Goal: Task Accomplishment & Management: Use online tool/utility

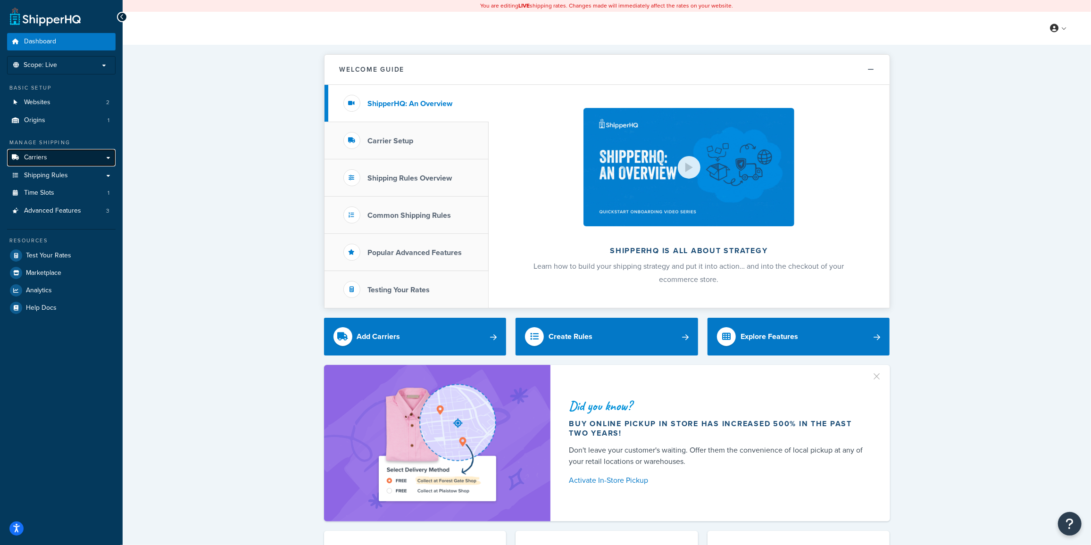
click at [50, 159] on link "Carriers" at bounding box center [61, 157] width 108 height 17
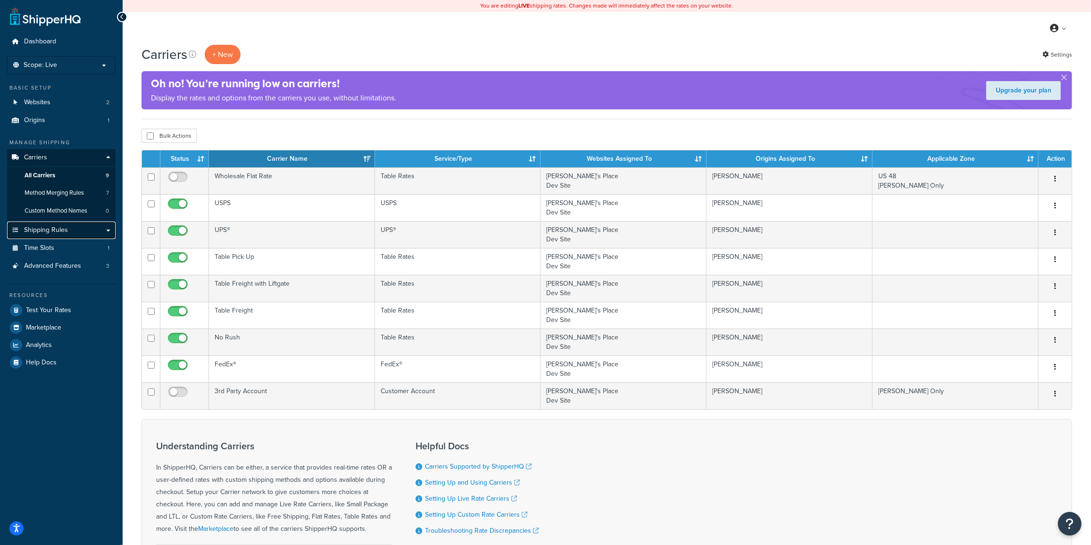
click at [54, 235] on link "Shipping Rules" at bounding box center [61, 230] width 108 height 17
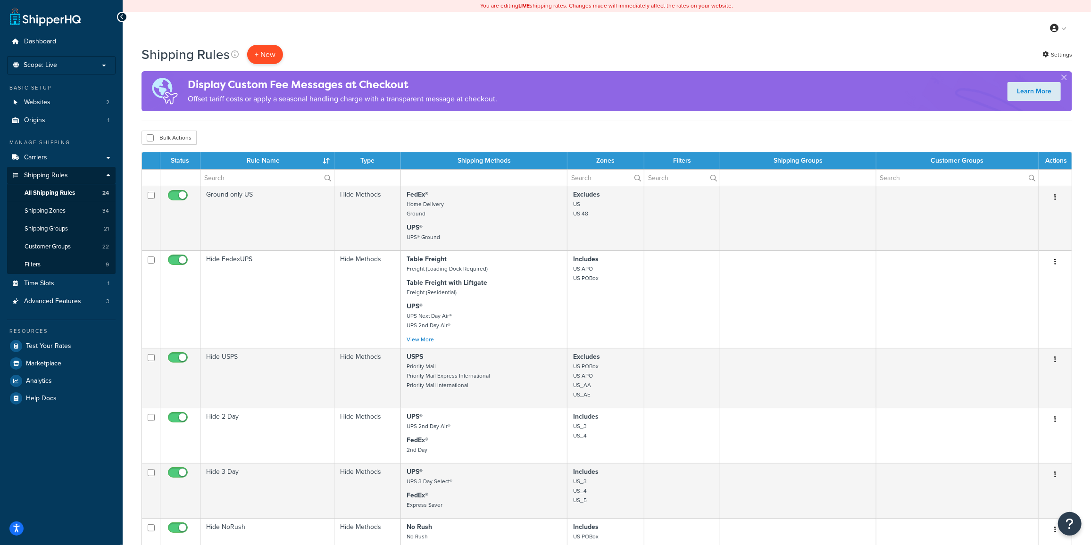
click at [259, 55] on p "+ New" at bounding box center [265, 54] width 36 height 19
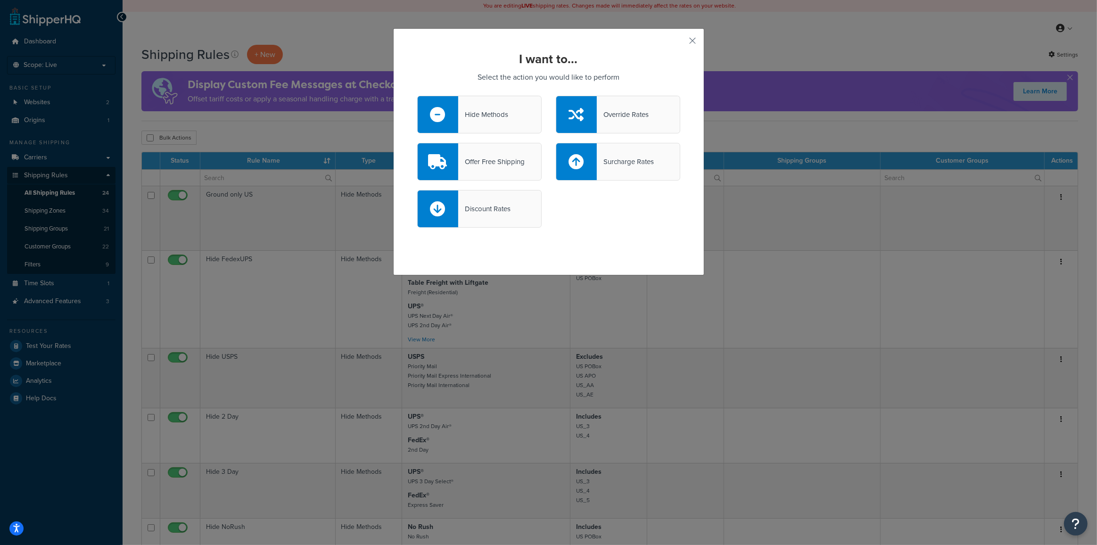
click at [487, 165] on div "Offer Free Shipping" at bounding box center [491, 161] width 66 height 13
click at [0, 0] on input "Offer Free Shipping" at bounding box center [0, 0] width 0 height 0
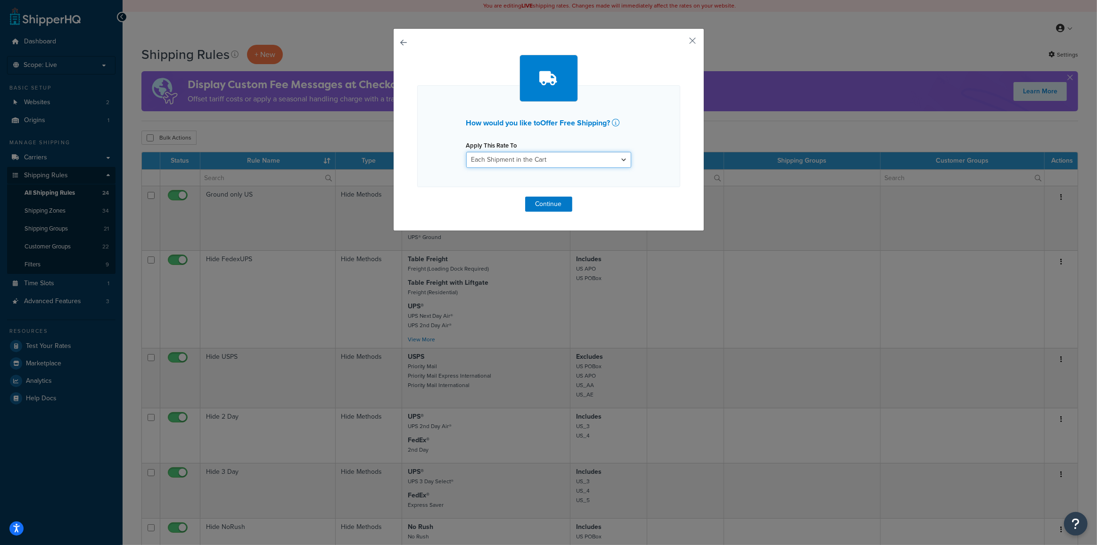
click at [485, 163] on select "Each Shipment in the Cart Each Shipping Group in the Cart Each Item within a Sh…" at bounding box center [548, 160] width 165 height 16
click at [466, 152] on select "Each Shipment in the Cart Each Shipping Group in the Cart Each Item within a Sh…" at bounding box center [548, 160] width 165 height 16
click at [524, 155] on select "Each Shipment in the Cart Each Shipping Group in the Cart Each Item within a Sh…" at bounding box center [548, 160] width 165 height 16
click at [544, 203] on button "Continue" at bounding box center [548, 204] width 47 height 15
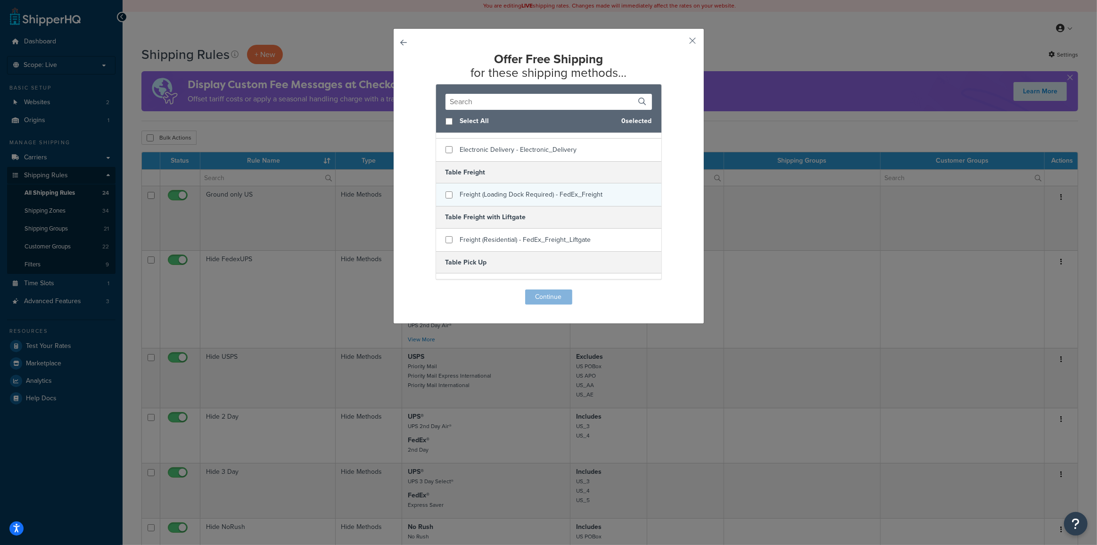
scroll to position [85, 0]
checkbox input "true"
click at [481, 193] on span "Freight (Loading Dock Required) - FedEx_Freight" at bounding box center [531, 194] width 143 height 10
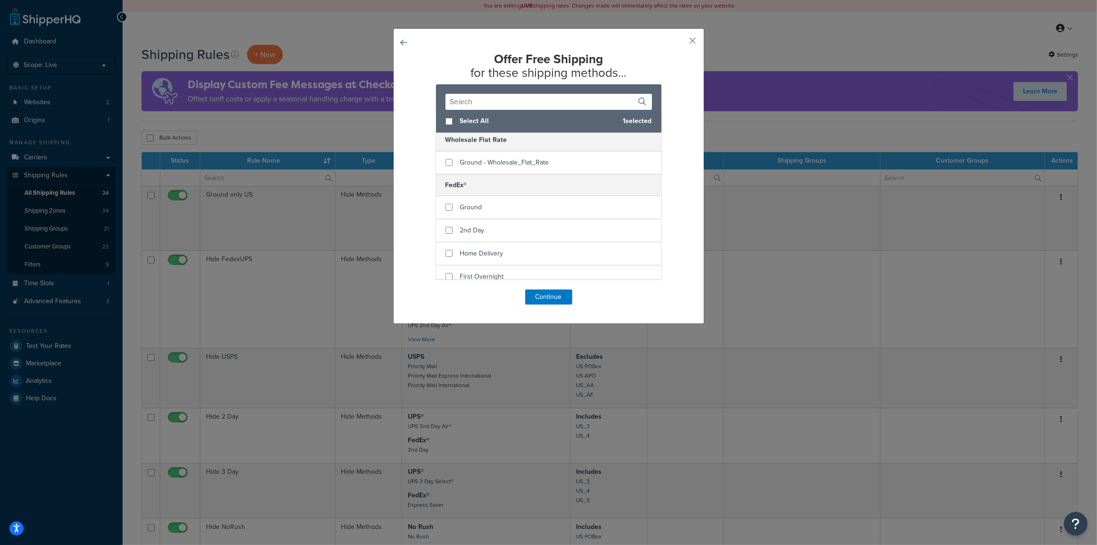
scroll to position [271, 0]
click at [535, 299] on button "Continue" at bounding box center [548, 297] width 47 height 15
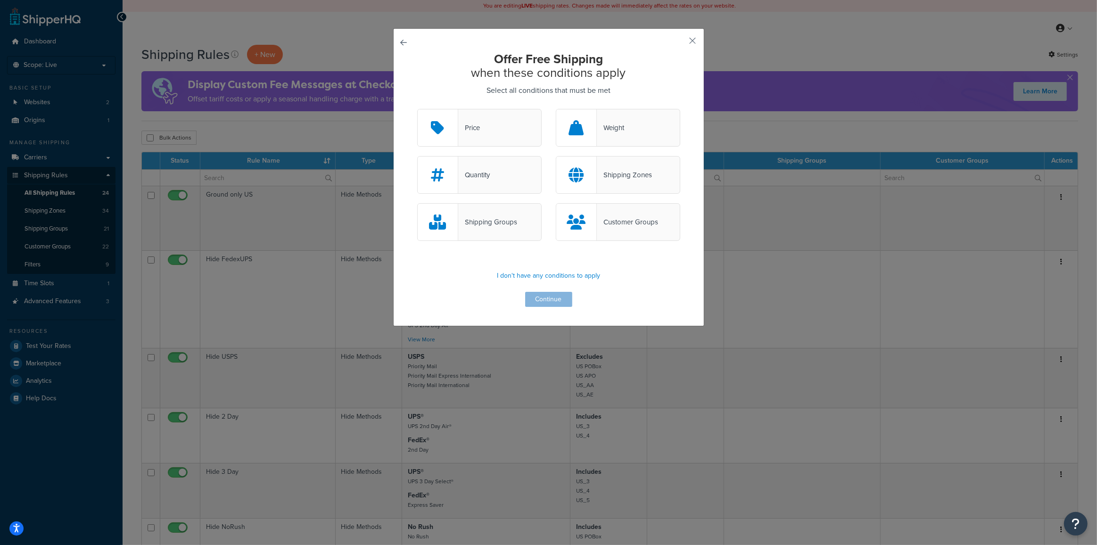
click at [490, 129] on div "Price" at bounding box center [479, 128] width 124 height 38
click at [0, 0] on input "Price" at bounding box center [0, 0] width 0 height 0
click at [615, 223] on div "Customer Groups" at bounding box center [627, 222] width 61 height 13
click at [0, 0] on input "Customer Groups" at bounding box center [0, 0] width 0 height 0
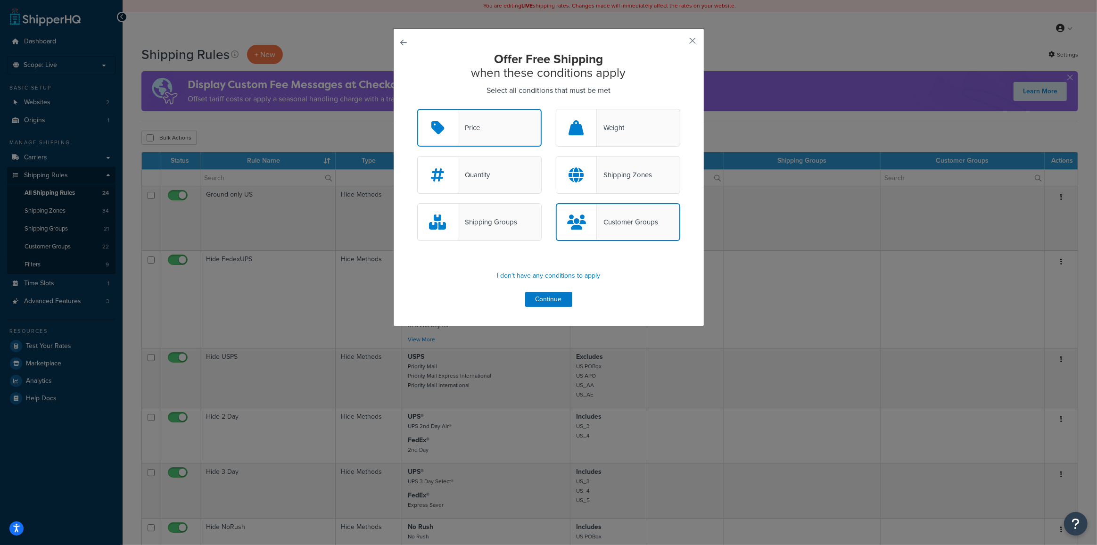
click at [618, 178] on div "Shipping Zones" at bounding box center [624, 174] width 55 height 13
click at [0, 0] on input "Shipping Zones" at bounding box center [0, 0] width 0 height 0
click at [553, 299] on button "Continue" at bounding box center [548, 299] width 47 height 15
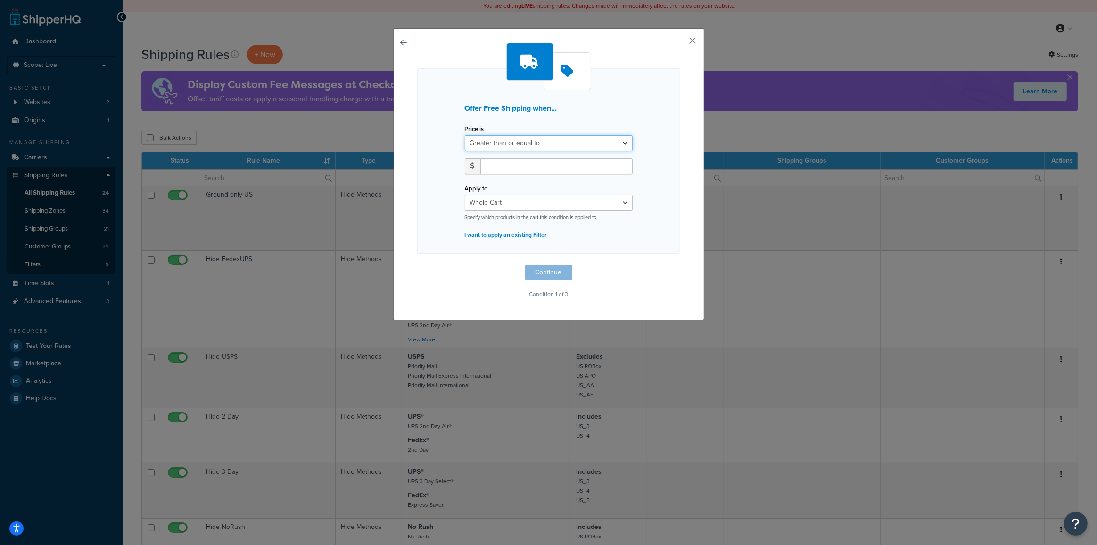
click at [513, 139] on select "Greater than or equal to Between or equal to Less than or equal to" at bounding box center [549, 143] width 168 height 16
select select "UNDER"
click at [465, 135] on select "Greater than or equal to Between or equal to Less than or equal to" at bounding box center [549, 143] width 168 height 16
click at [509, 165] on input "number" at bounding box center [557, 166] width 152 height 16
type input "10"
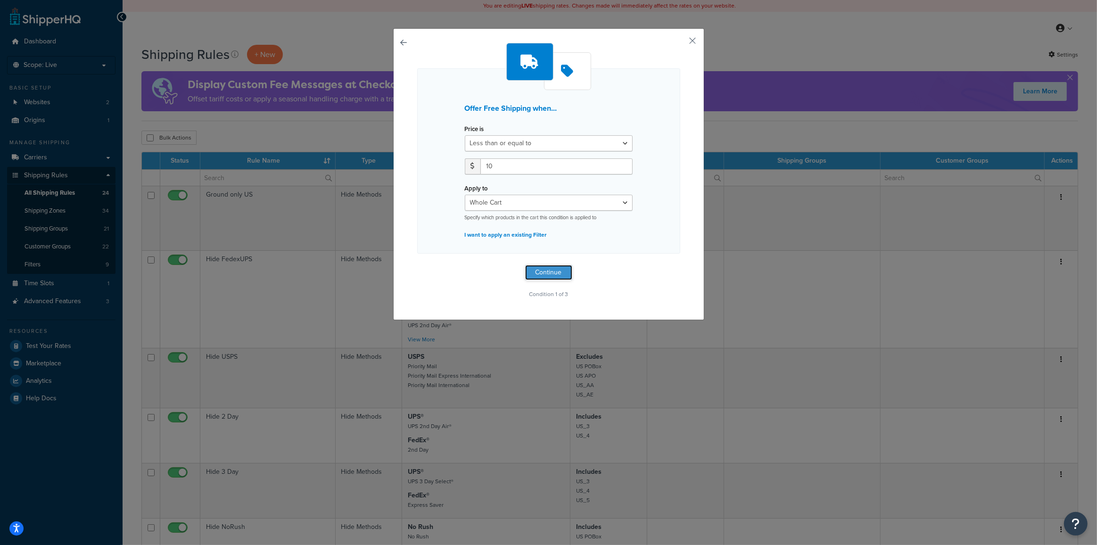
click at [557, 276] on button "Continue" at bounding box center [548, 272] width 47 height 15
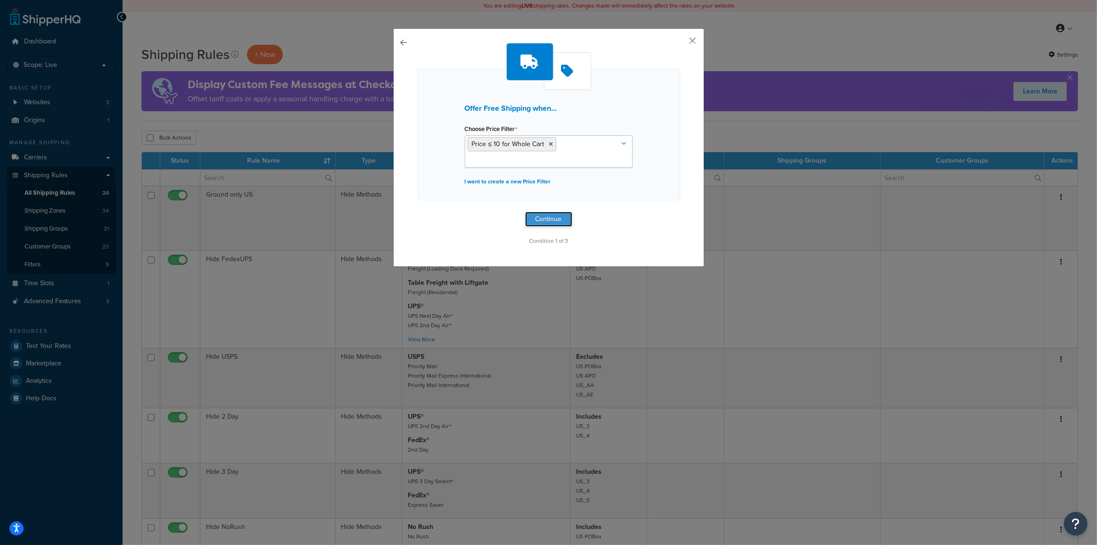
click at [539, 216] on button "Continue" at bounding box center [548, 219] width 47 height 15
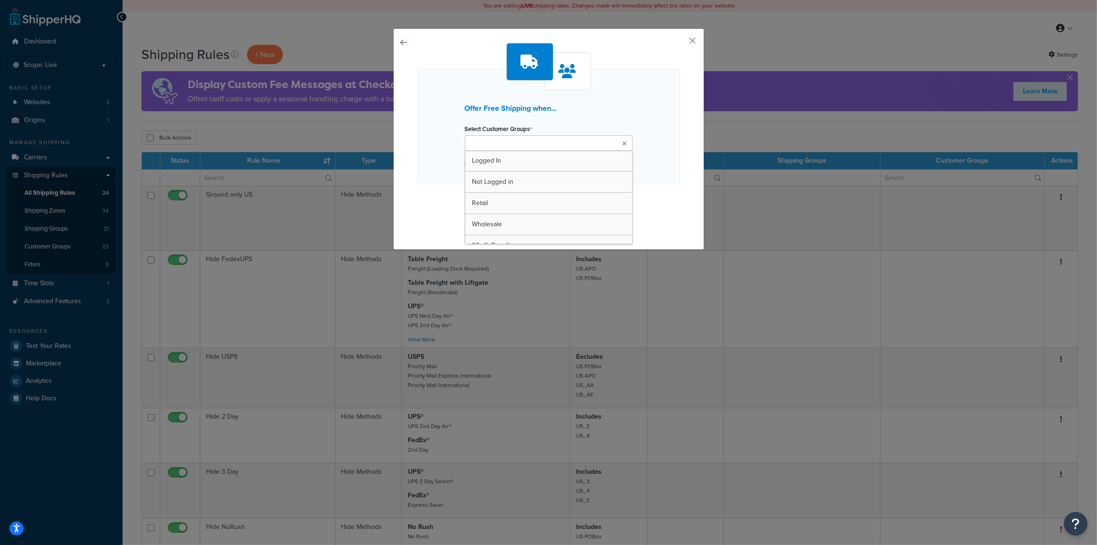
click at [509, 140] on input "Select Customer Groups" at bounding box center [509, 144] width 83 height 10
click at [643, 179] on div "Offer Free Shipping when... Select Customer Groups Wholesale Logged In Not Logg…" at bounding box center [548, 126] width 263 height 117
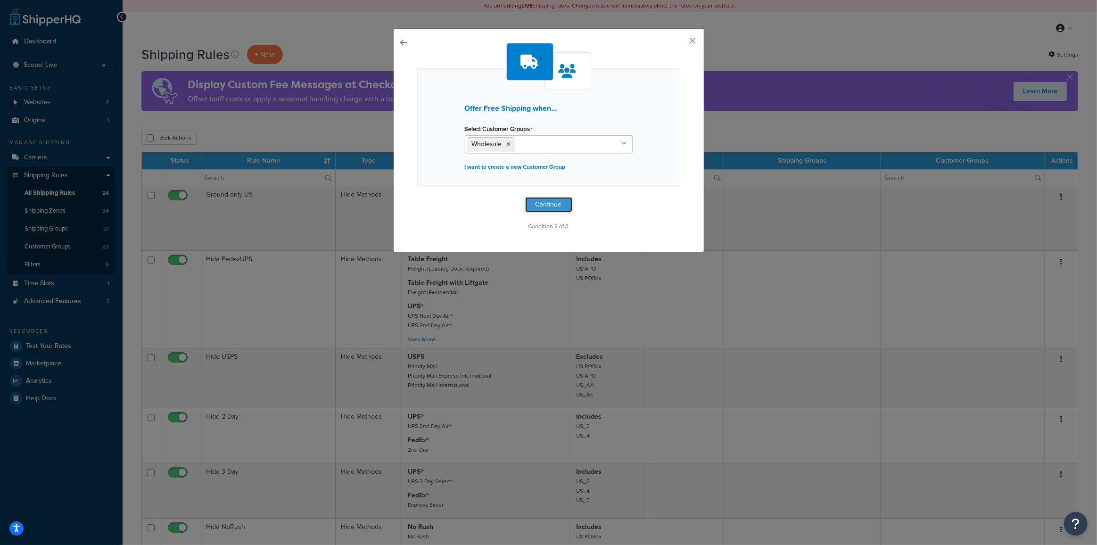
click at [536, 207] on button "Continue" at bounding box center [548, 204] width 47 height 15
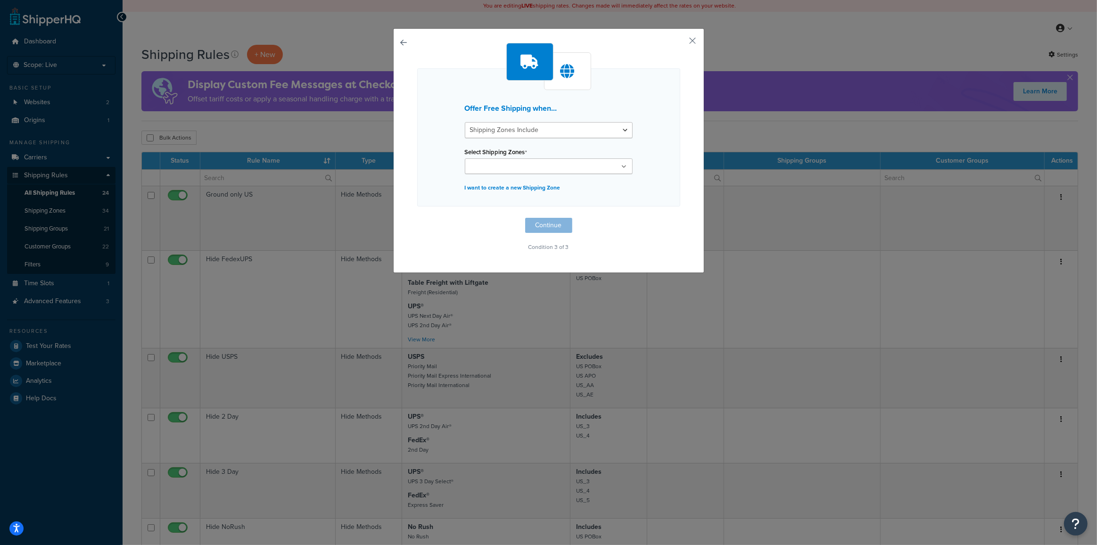
click at [512, 166] on input "Select Shipping Zones" at bounding box center [509, 167] width 83 height 10
type input "MIL"
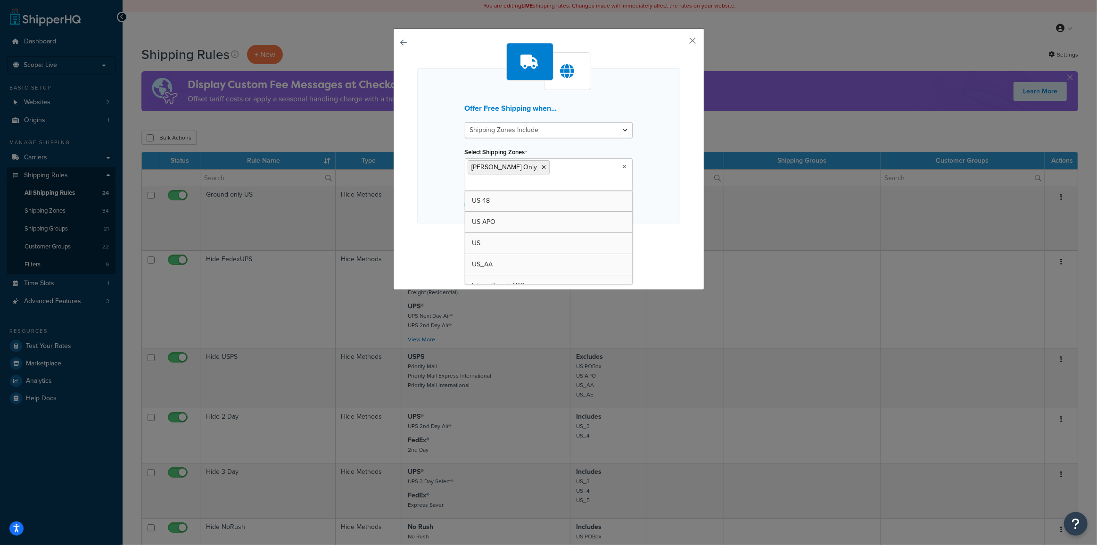
click at [657, 187] on div "Offer Free Shipping when... Shipping Zones Include Shipping Zones Do Not Includ…" at bounding box center [548, 145] width 263 height 155
click at [542, 235] on button "Continue" at bounding box center [548, 242] width 47 height 15
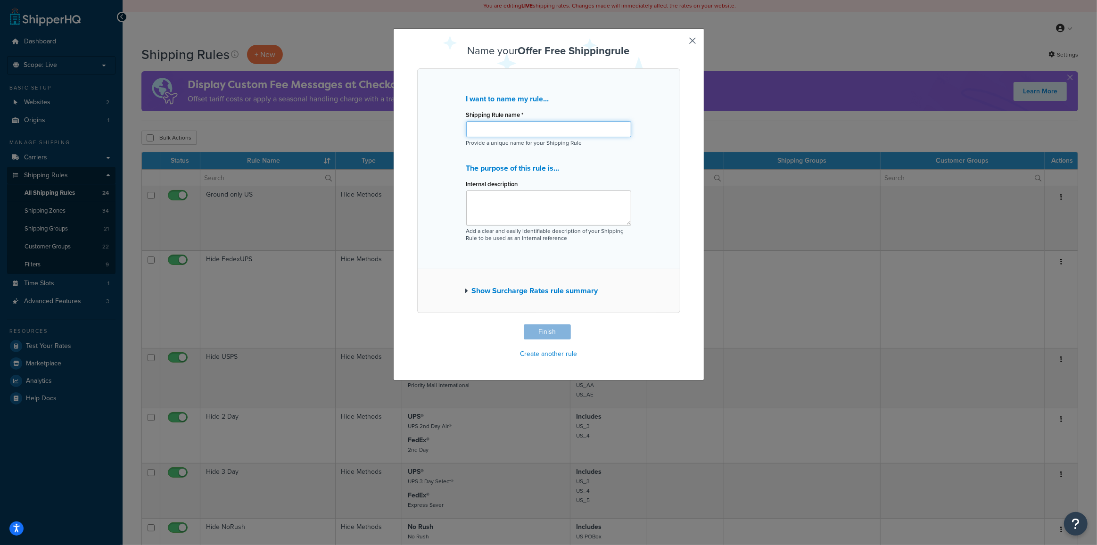
click at [495, 133] on input "Shipping Rule name *" at bounding box center [548, 129] width 165 height 16
type input "b"
type input "Free Ship to [GEOGRAPHIC_DATA] for Testing"
click at [545, 334] on button "Finish" at bounding box center [547, 331] width 47 height 15
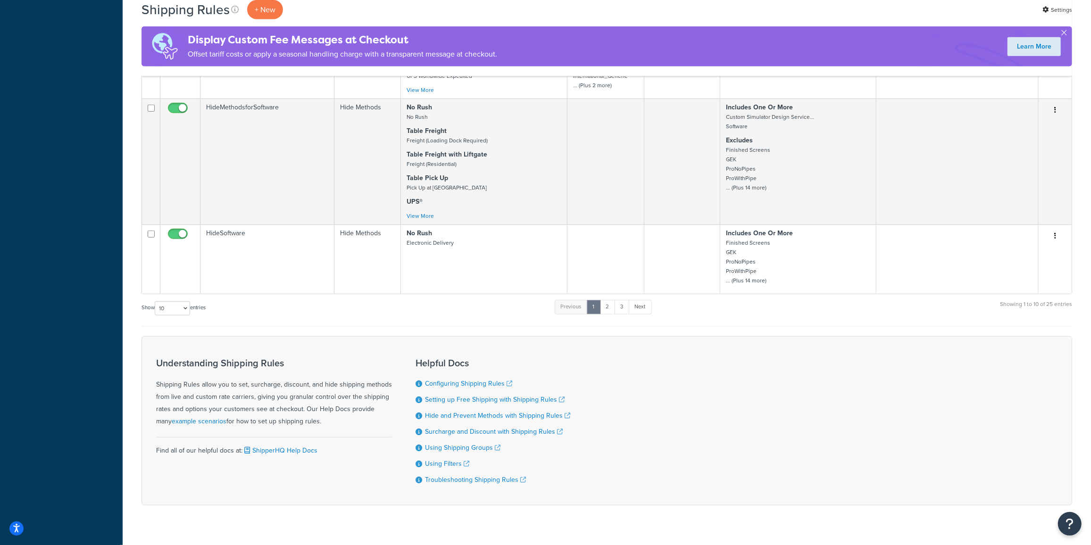
scroll to position [638, 0]
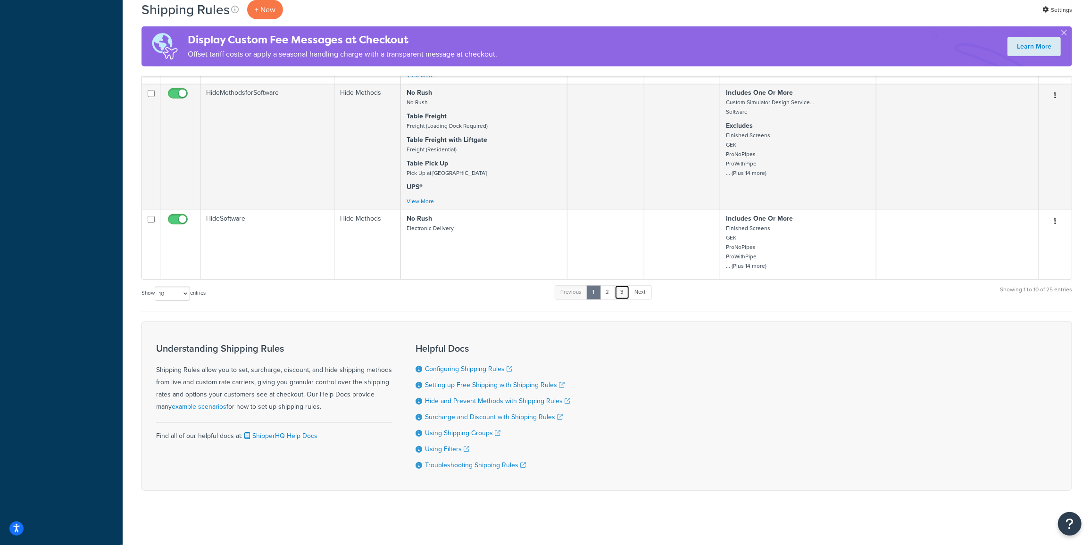
click at [624, 289] on link "3" at bounding box center [621, 292] width 15 height 14
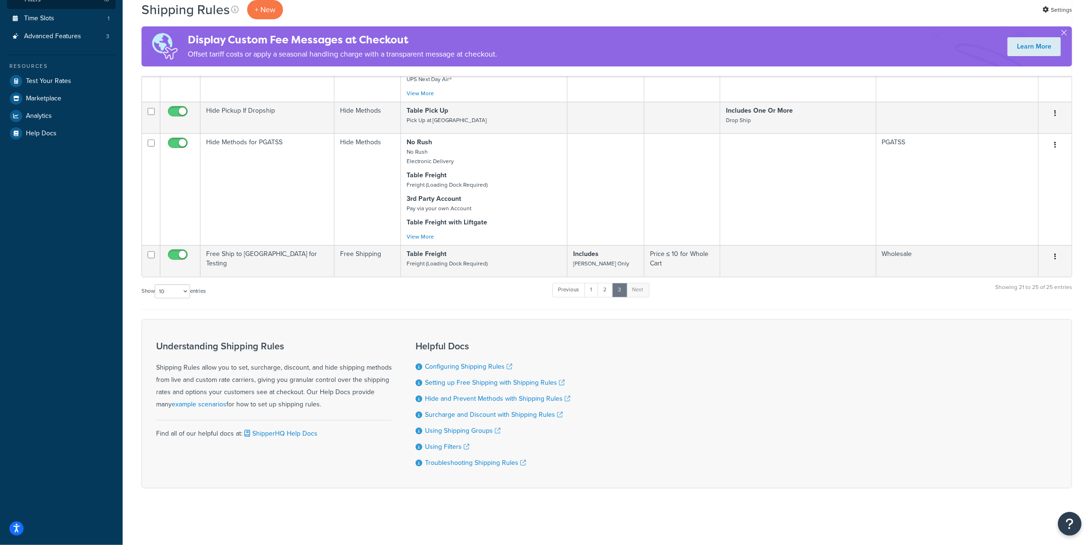
scroll to position [264, 0]
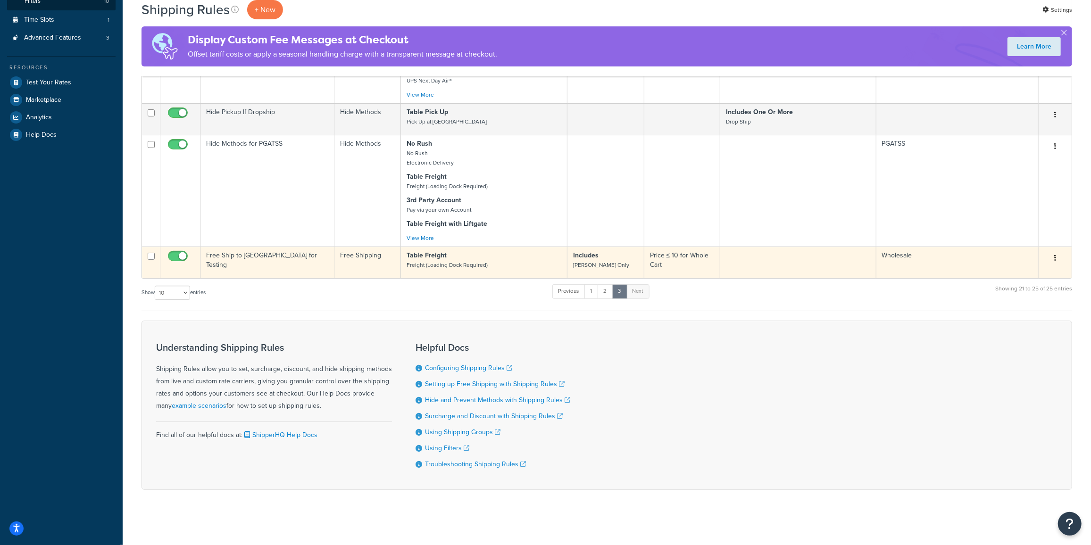
click at [426, 257] on strong "Table Freight" at bounding box center [426, 255] width 40 height 10
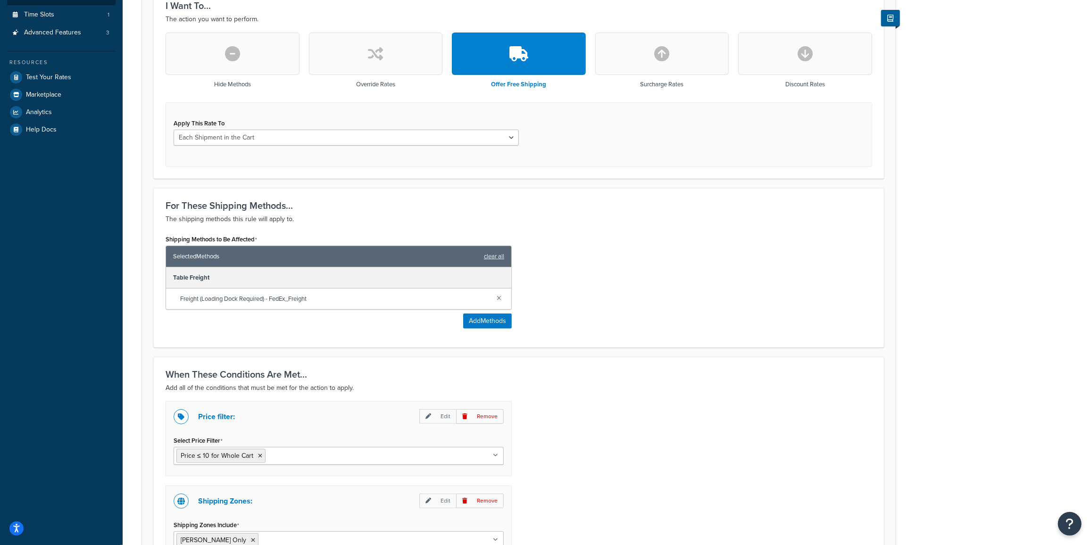
scroll to position [286, 0]
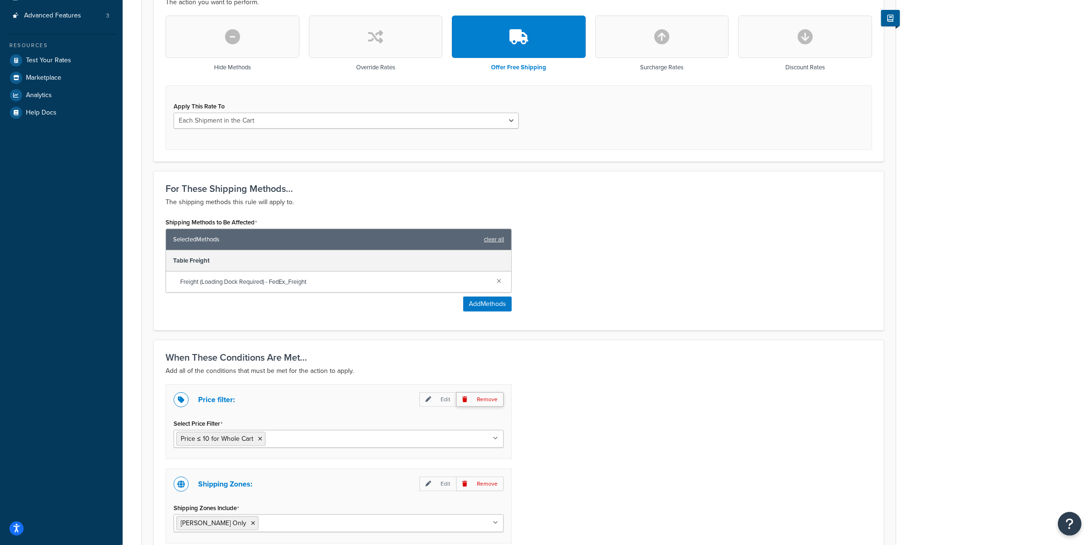
click at [480, 400] on p "Remove" at bounding box center [480, 399] width 48 height 15
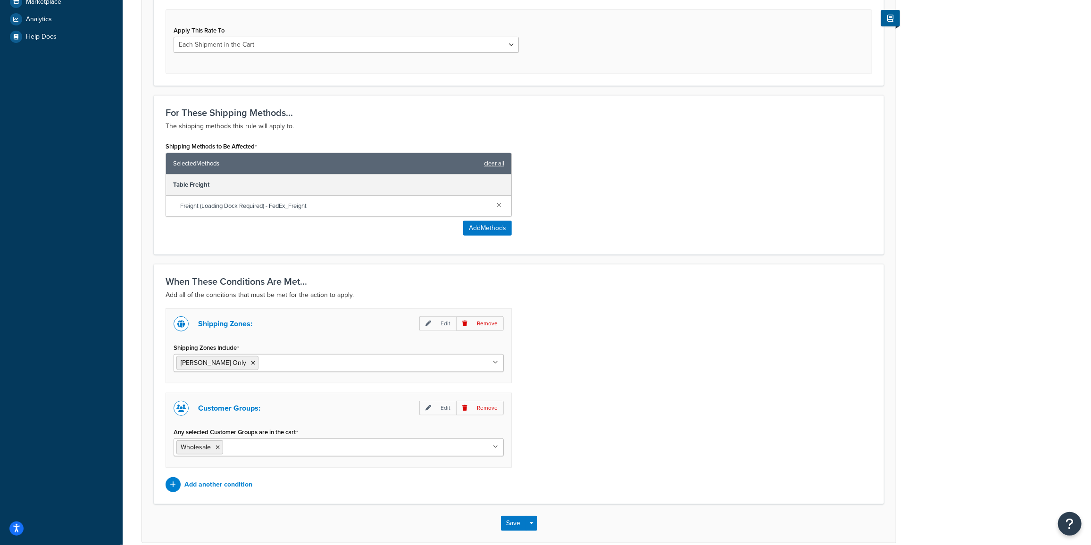
scroll to position [402, 0]
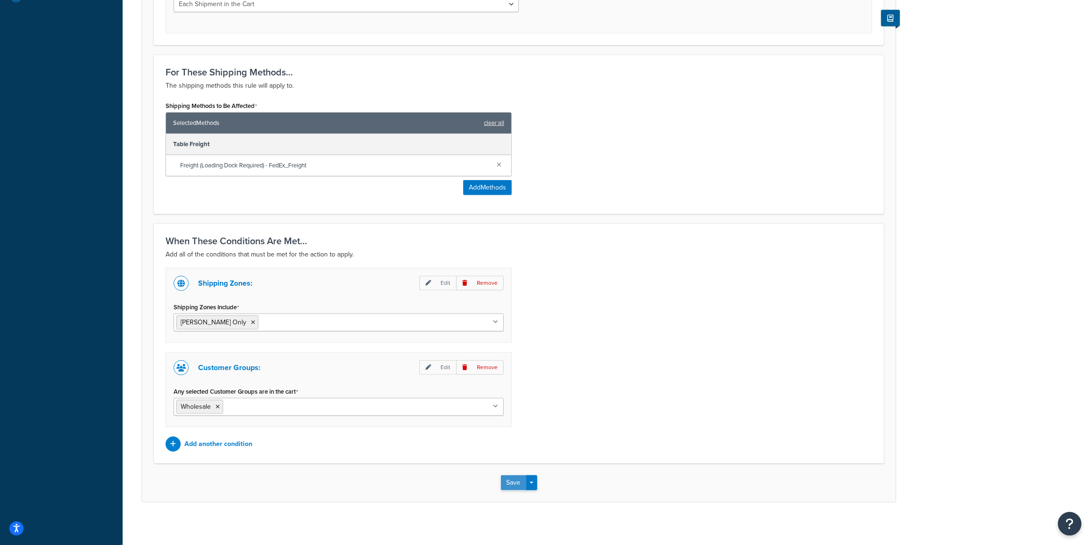
click at [511, 481] on button "Save" at bounding box center [513, 482] width 25 height 15
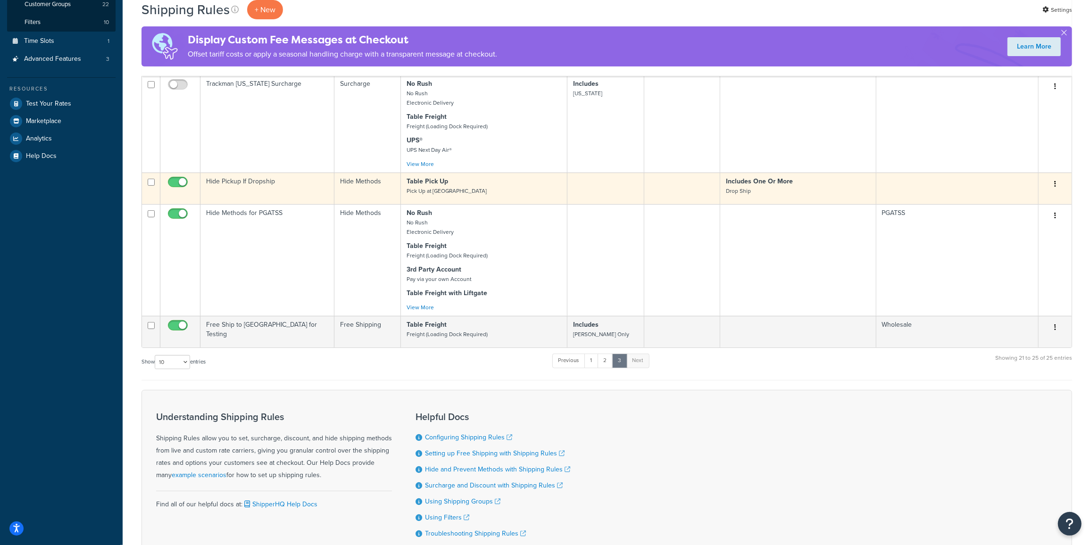
scroll to position [243, 0]
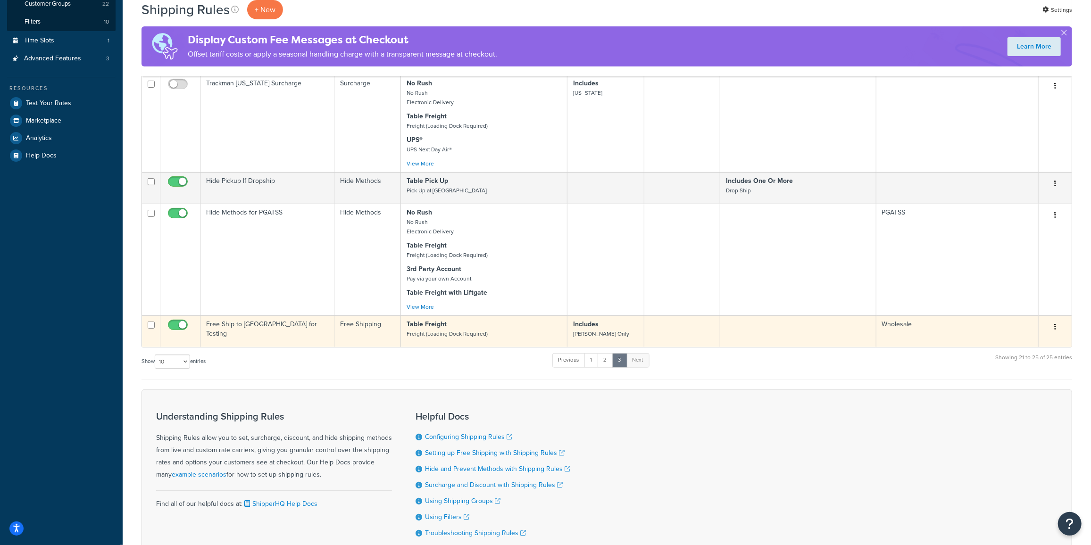
click at [934, 334] on td "Wholesale" at bounding box center [957, 331] width 162 height 32
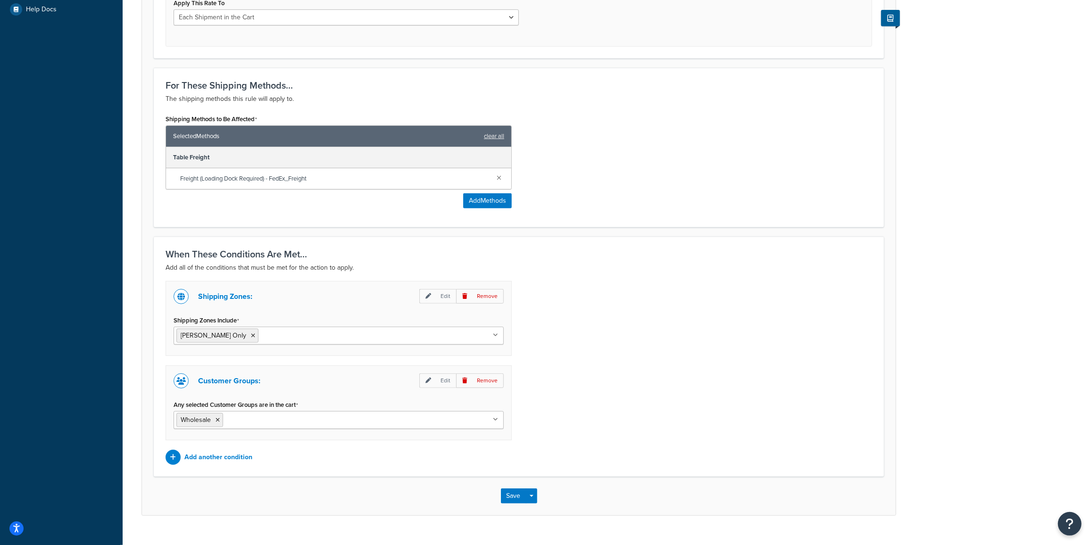
scroll to position [402, 0]
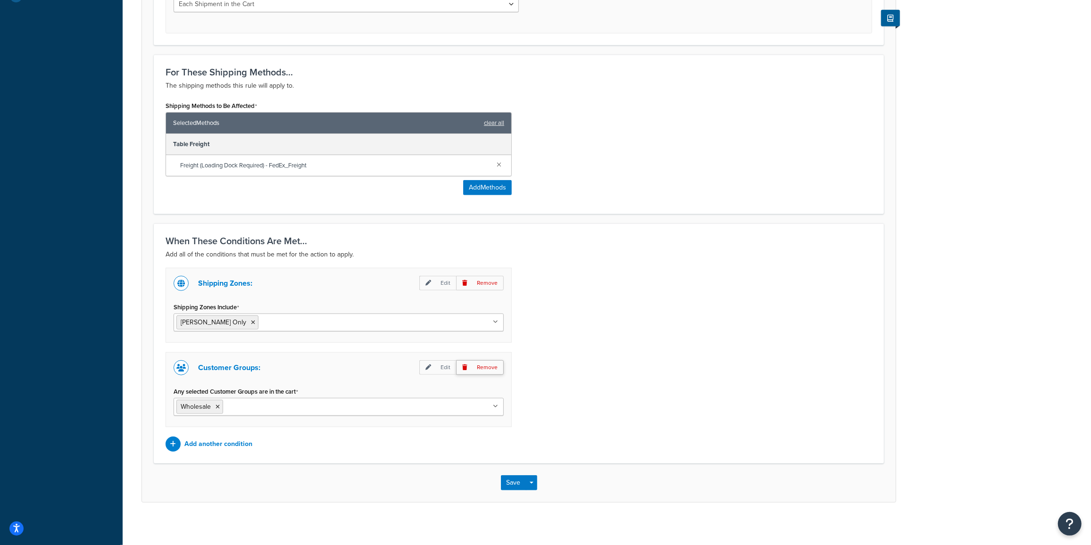
click at [476, 368] on p "Remove" at bounding box center [480, 367] width 48 height 15
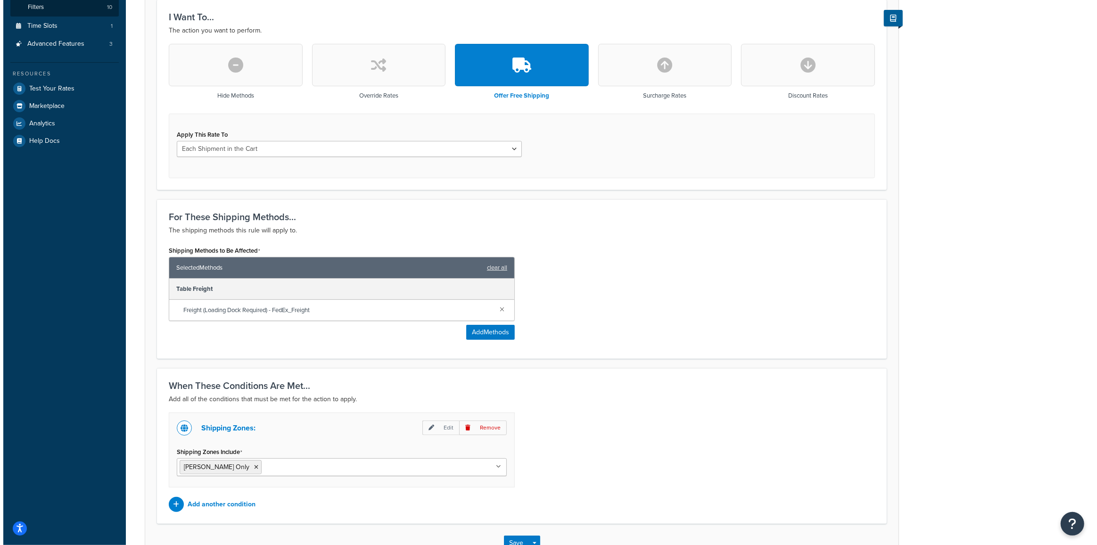
scroll to position [319, 0]
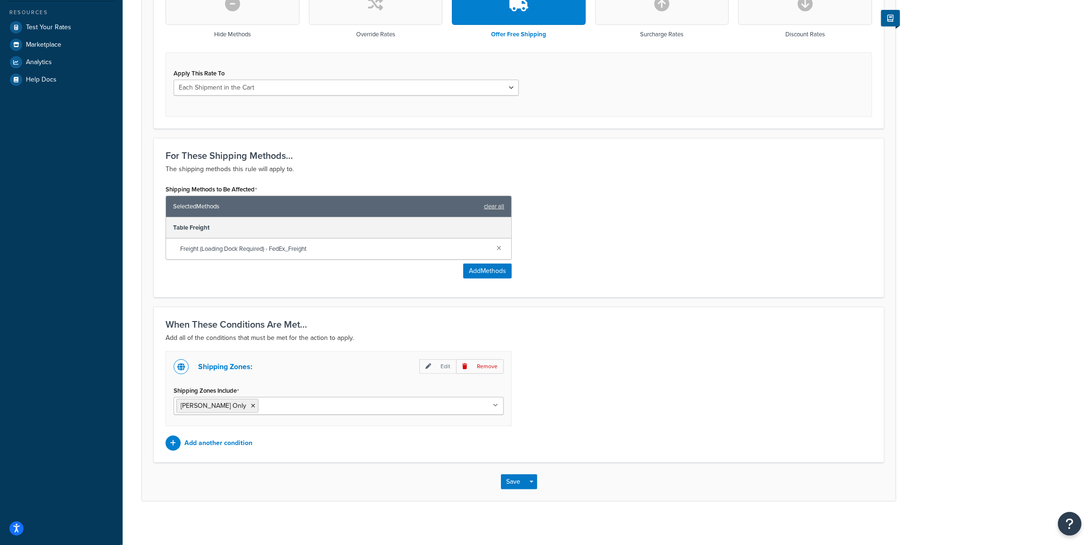
click at [391, 253] on span "Freight (Loading Dock Required) - FedEx_Freight" at bounding box center [334, 248] width 309 height 13
click at [467, 248] on span "Freight (Loading Dock Required) - FedEx_Freight" at bounding box center [334, 248] width 309 height 13
click at [481, 272] on button "Add Methods" at bounding box center [487, 271] width 49 height 15
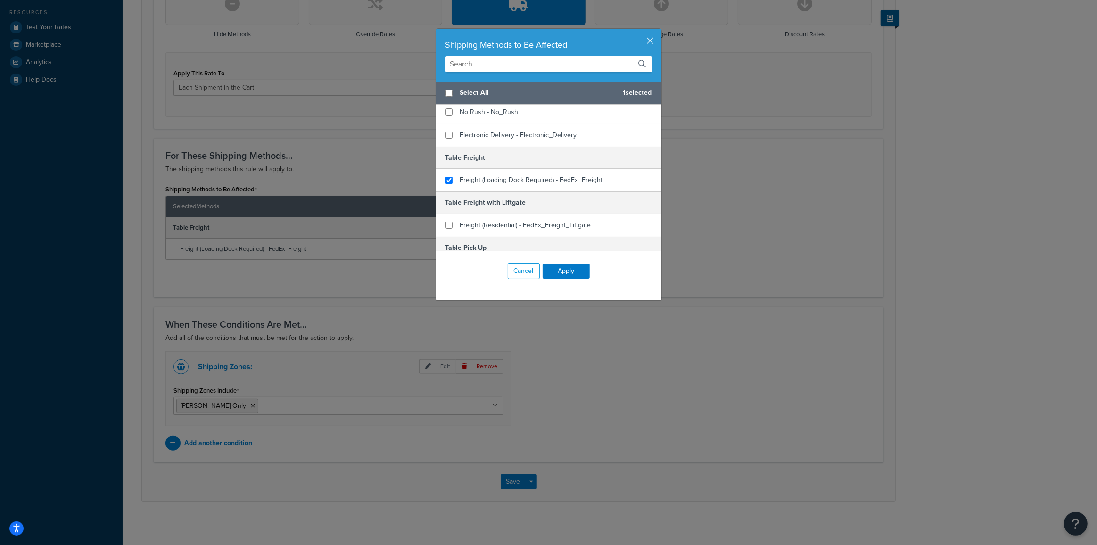
scroll to position [71, 0]
checkbox input "true"
click at [479, 226] on span "Freight (Residential) - FedEx_Freight_Liftgate" at bounding box center [525, 225] width 131 height 10
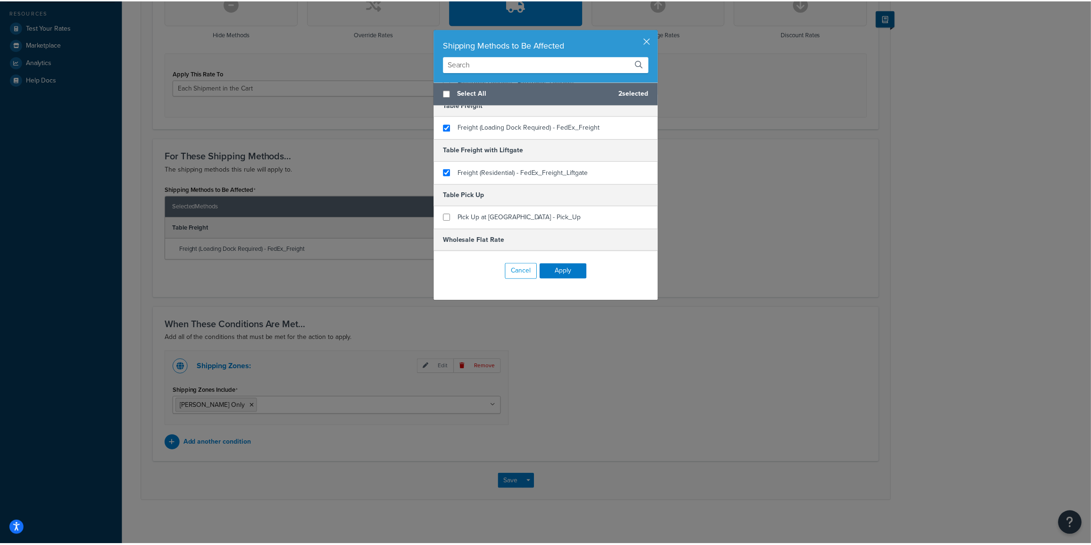
scroll to position [128, 0]
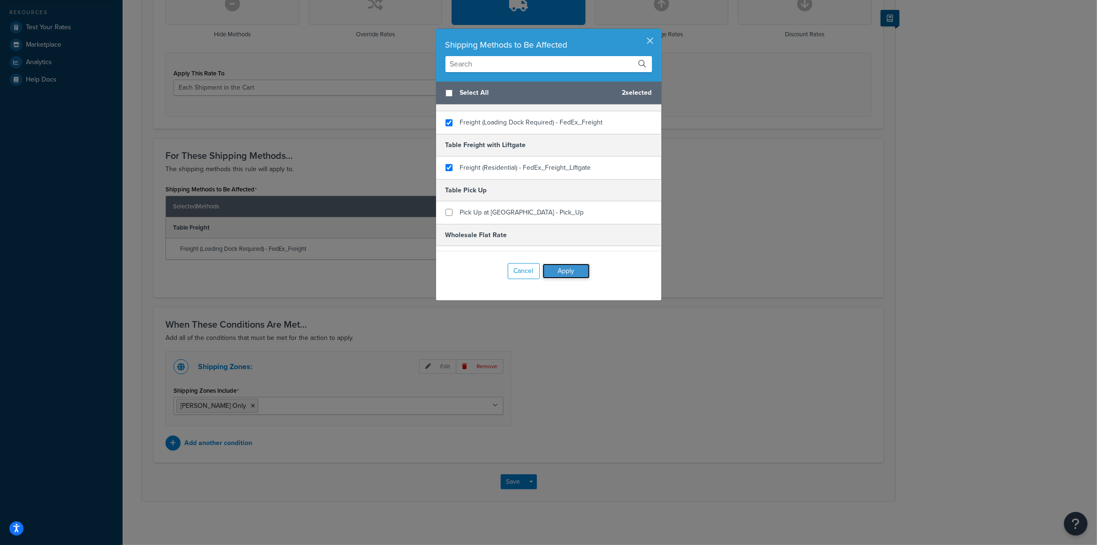
click at [561, 272] on button "Apply" at bounding box center [566, 271] width 47 height 15
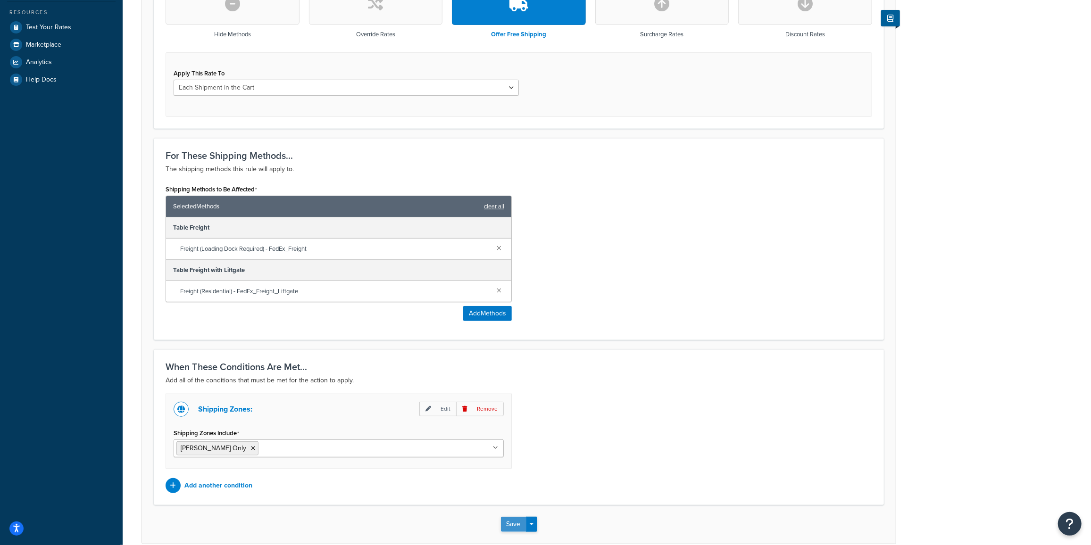
click at [515, 519] on button "Save" at bounding box center [513, 524] width 25 height 15
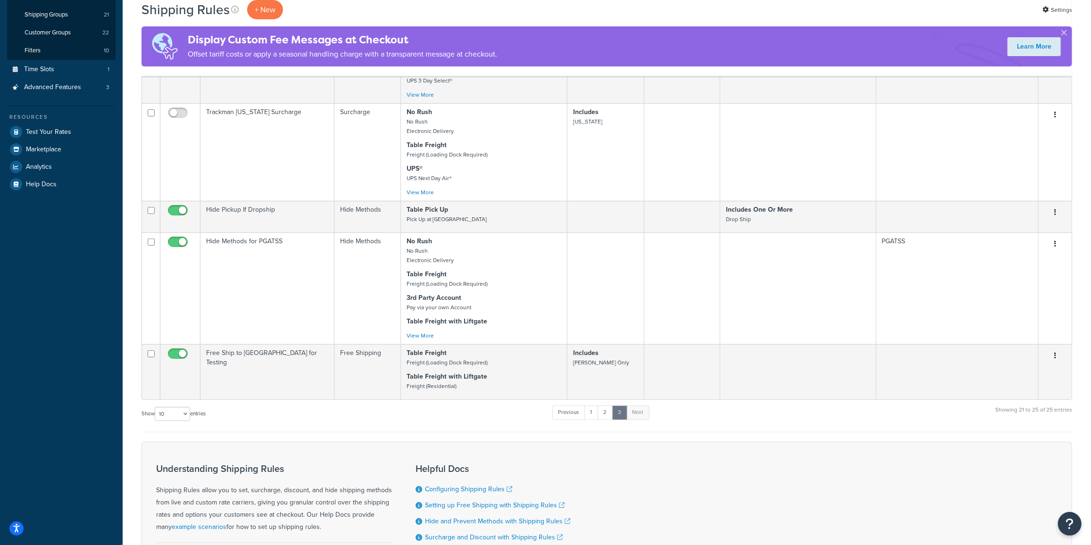
scroll to position [335, 0]
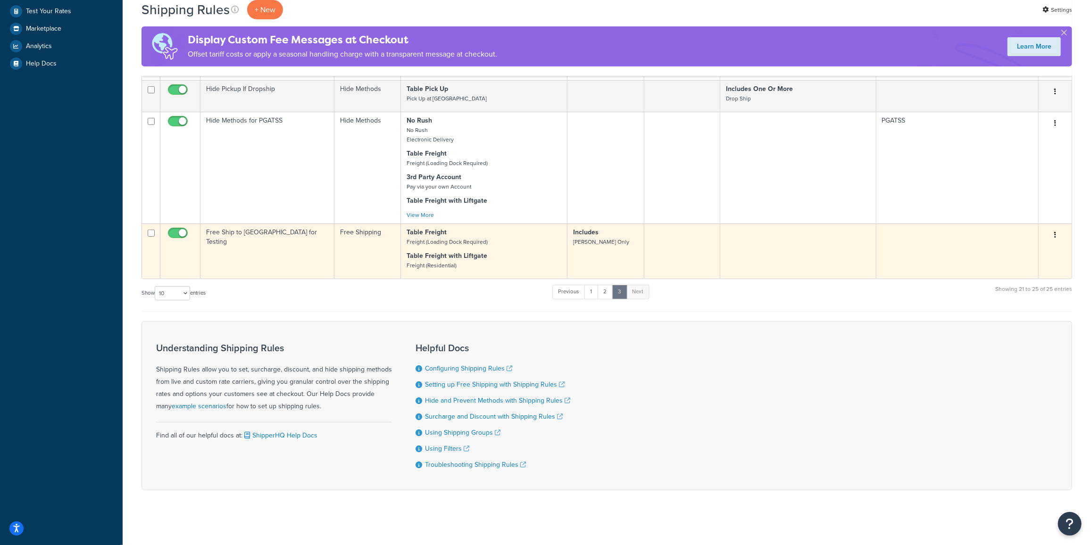
click at [182, 230] on input "checkbox" at bounding box center [179, 236] width 26 height 12
checkbox input "false"
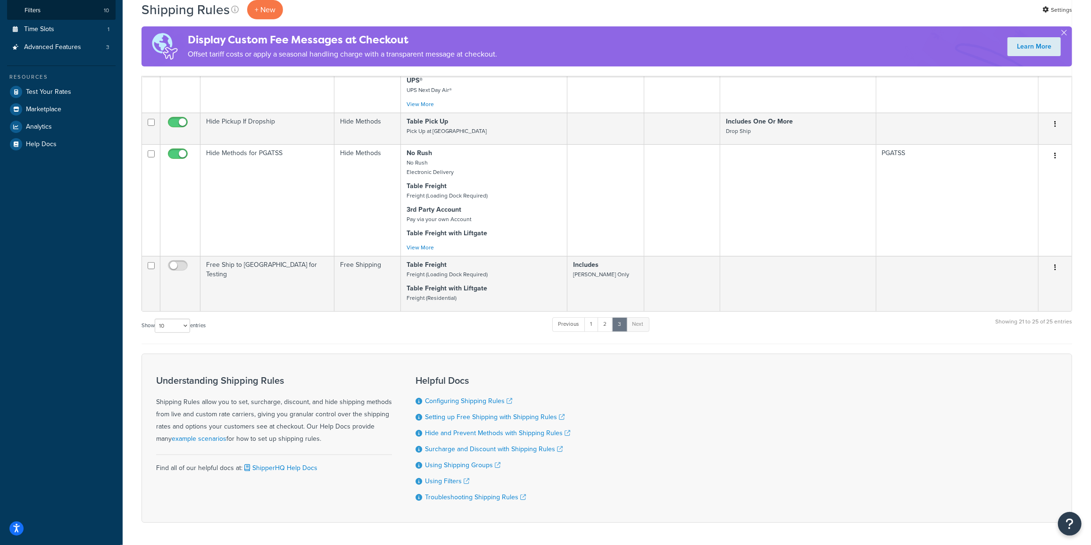
scroll to position [257, 0]
